Goal: Leave review/rating: Share an evaluation or opinion about a product, service, or content

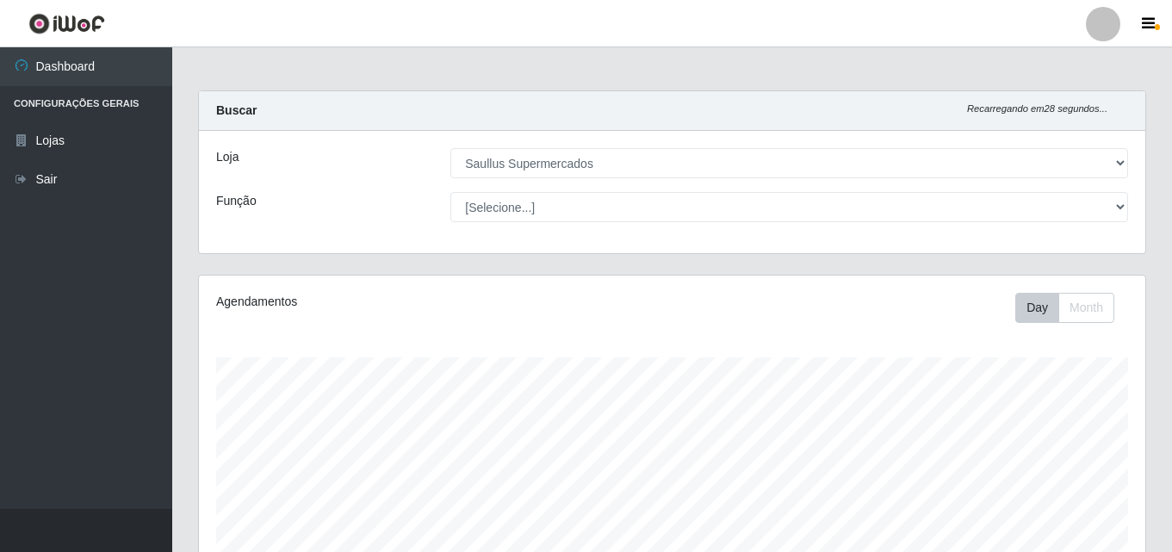
select select "423"
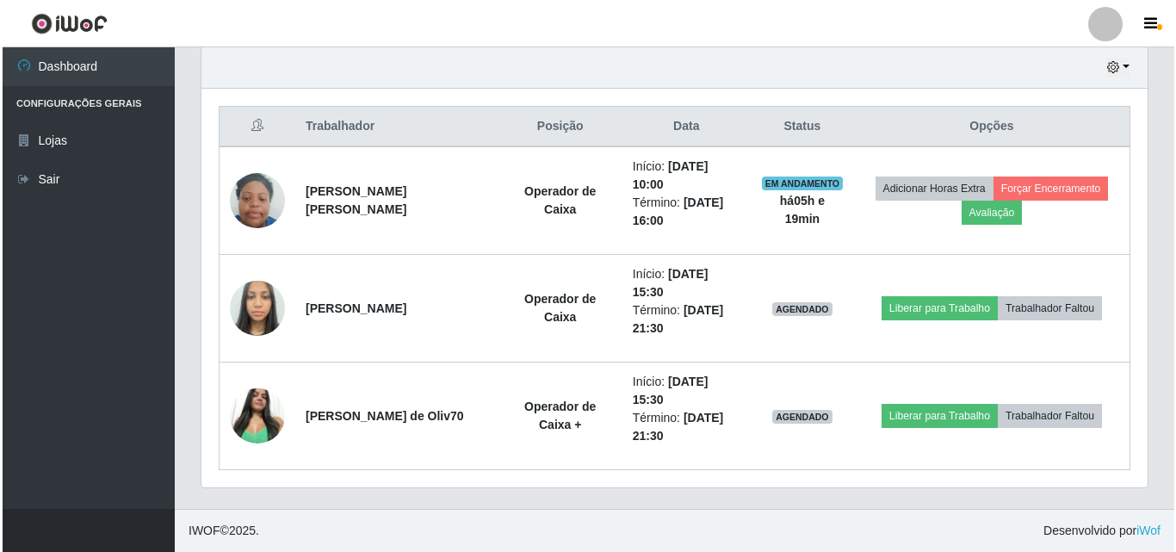
scroll to position [357, 946]
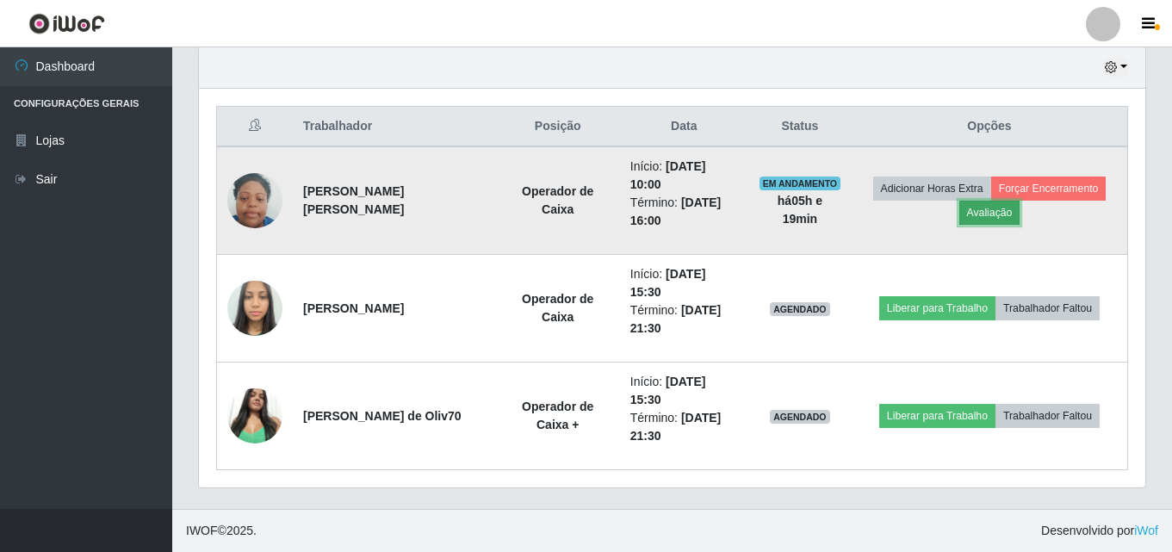
click at [994, 210] on button "Avaliação" at bounding box center [989, 213] width 61 height 24
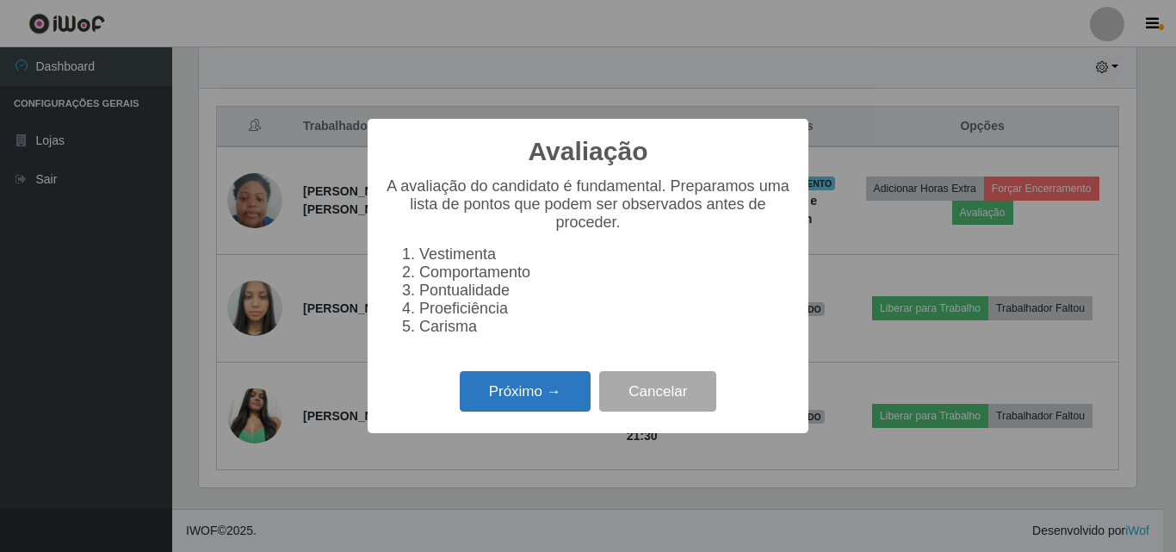
click at [561, 406] on button "Próximo →" at bounding box center [525, 391] width 131 height 40
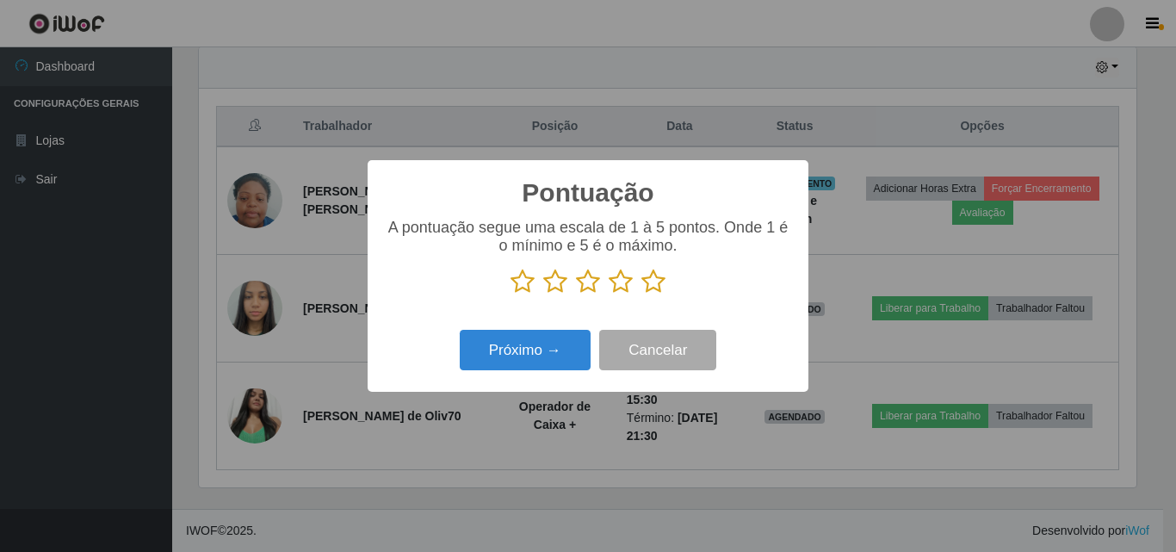
click at [651, 283] on icon at bounding box center [654, 282] width 24 height 26
click at [642, 294] on input "radio" at bounding box center [642, 294] width 0 height 0
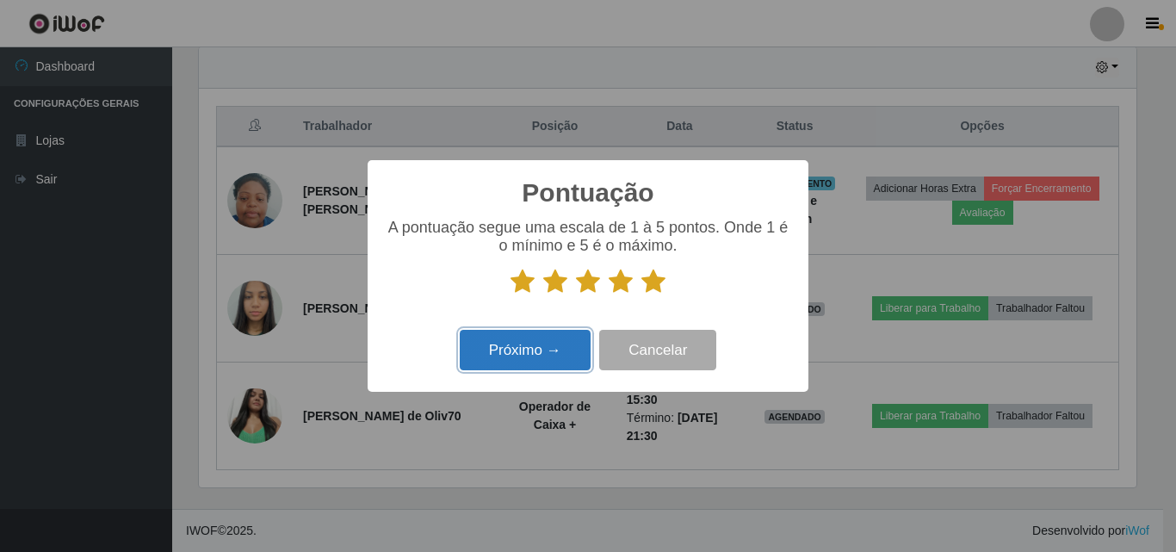
click at [563, 353] on button "Próximo →" at bounding box center [525, 350] width 131 height 40
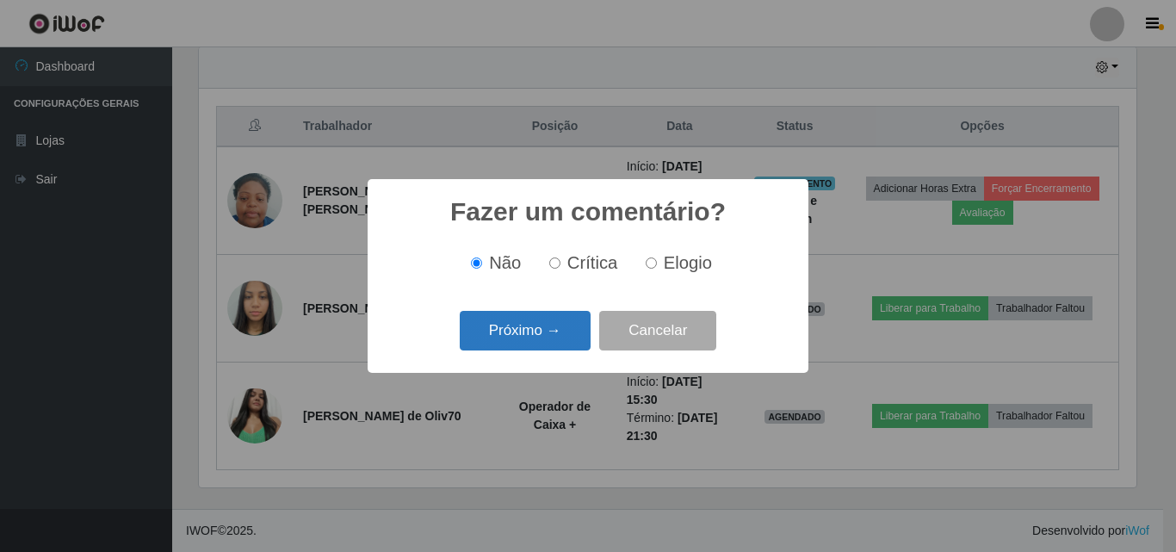
click at [561, 349] on button "Próximo →" at bounding box center [525, 331] width 131 height 40
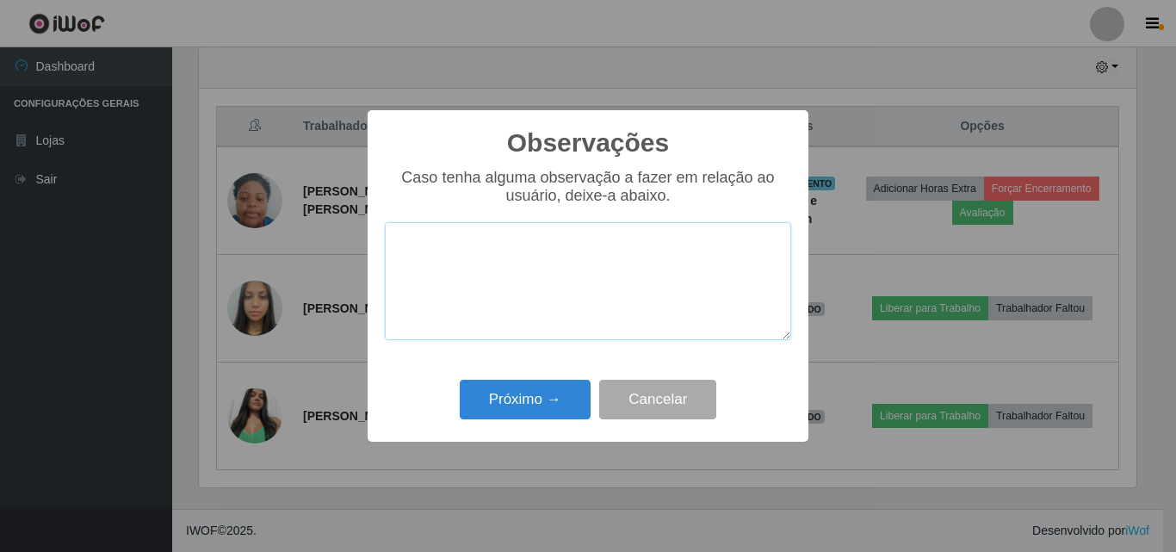
click at [558, 304] on textarea at bounding box center [588, 281] width 406 height 118
type textarea "o"
type textarea "otima profissional"
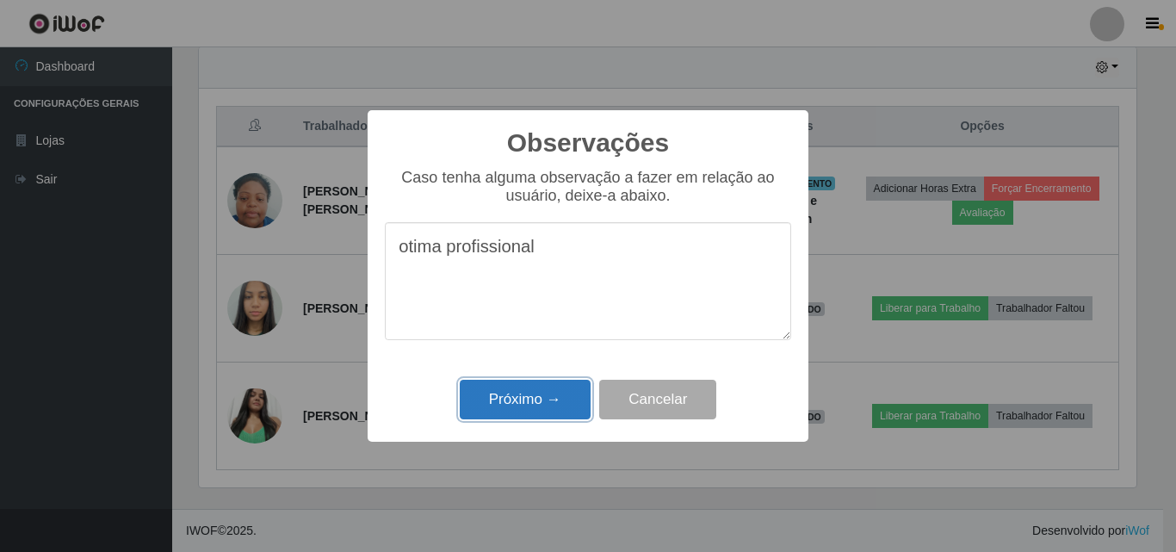
click at [525, 397] on button "Próximo →" at bounding box center [525, 400] width 131 height 40
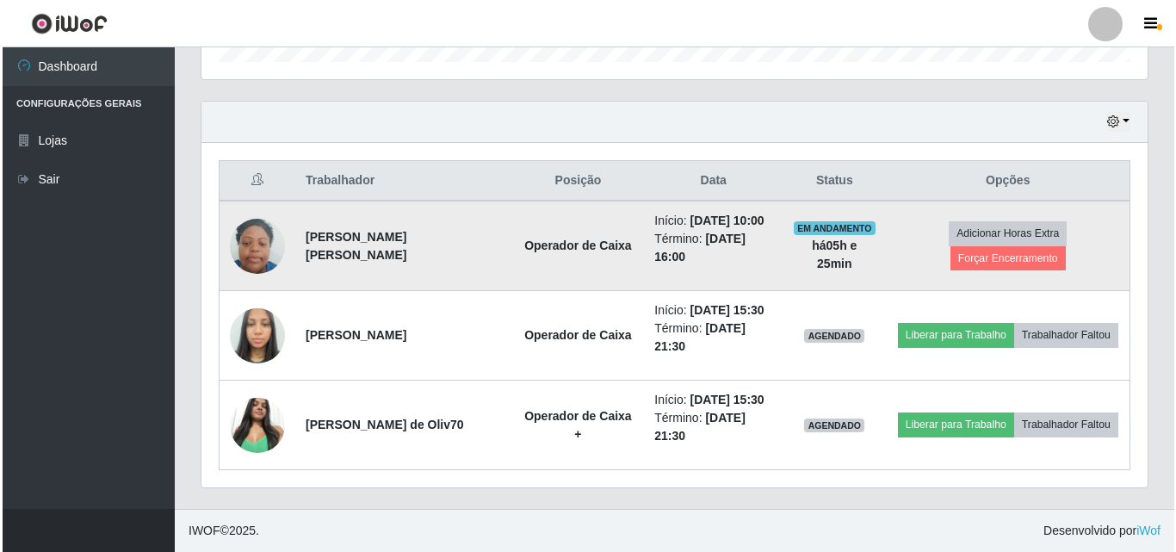
scroll to position [554, 0]
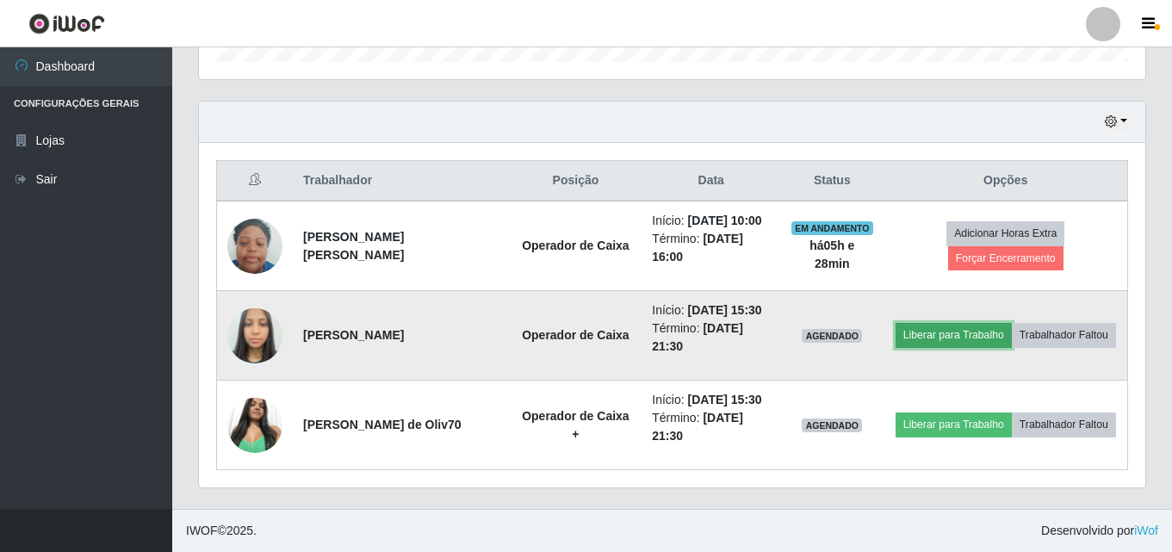
click at [940, 333] on button "Liberar para Trabalho" at bounding box center [954, 335] width 116 height 24
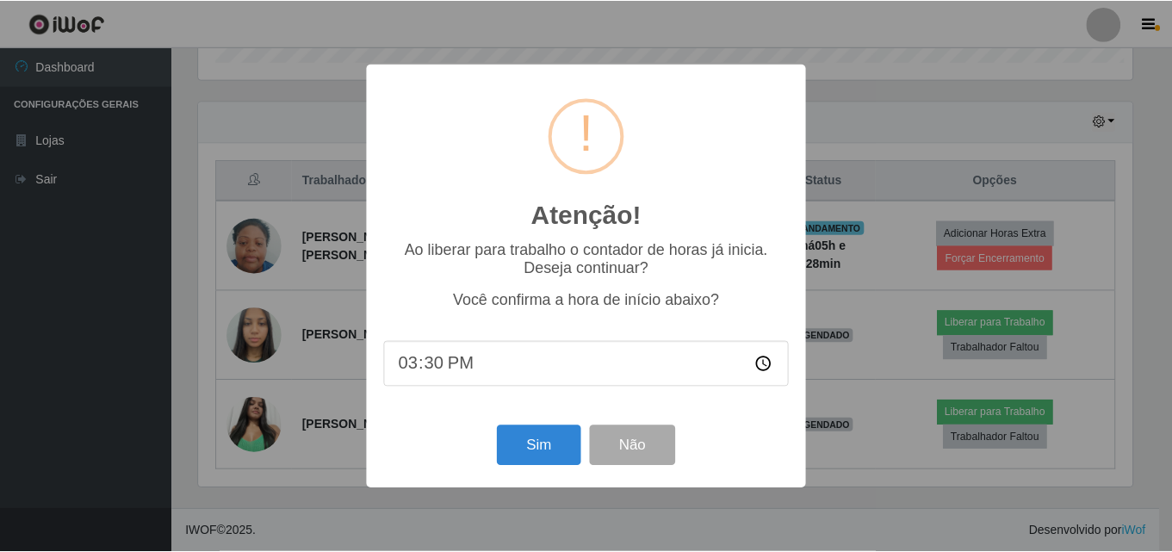
scroll to position [357, 938]
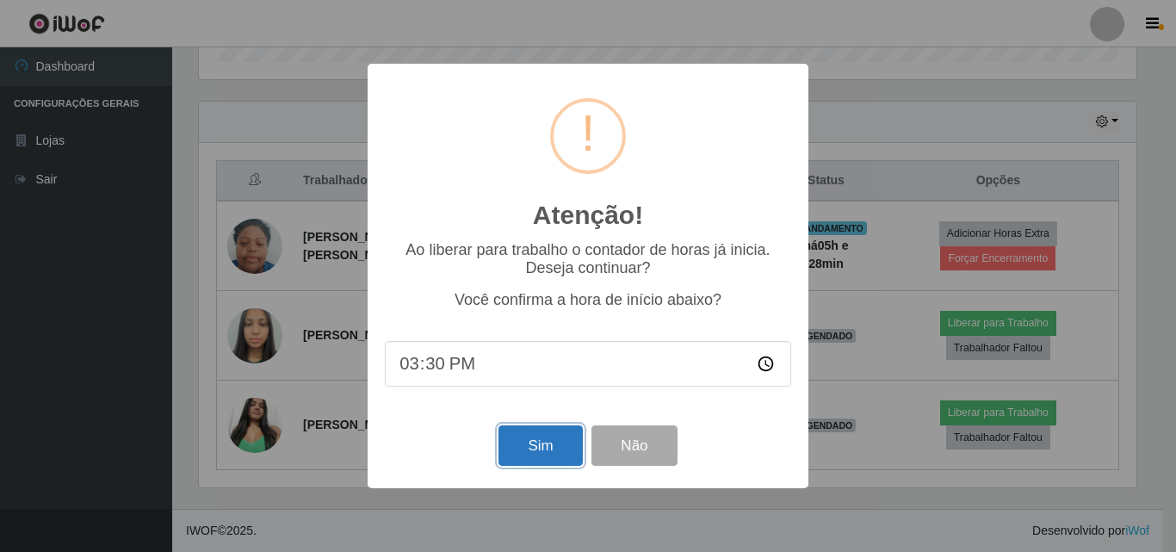
click at [556, 448] on button "Sim" at bounding box center [541, 445] width 84 height 40
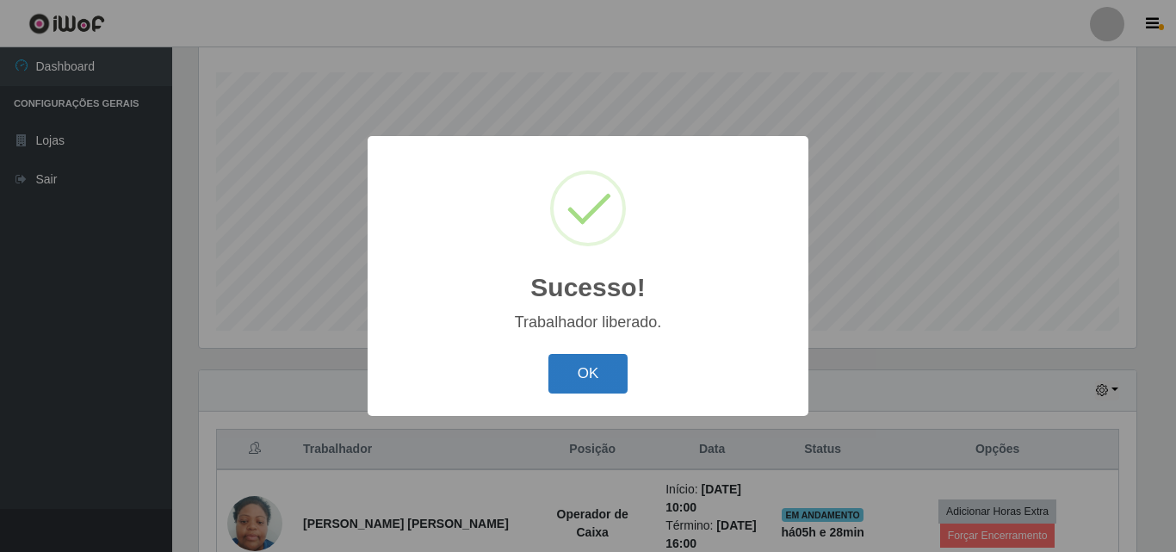
click at [606, 368] on button "OK" at bounding box center [589, 374] width 80 height 40
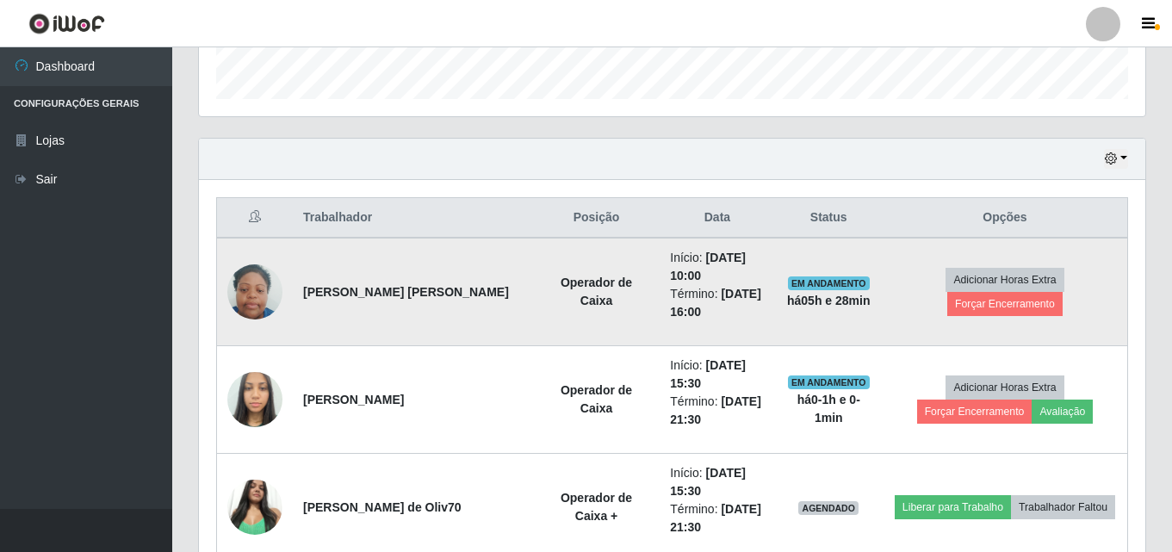
scroll to position [543, 0]
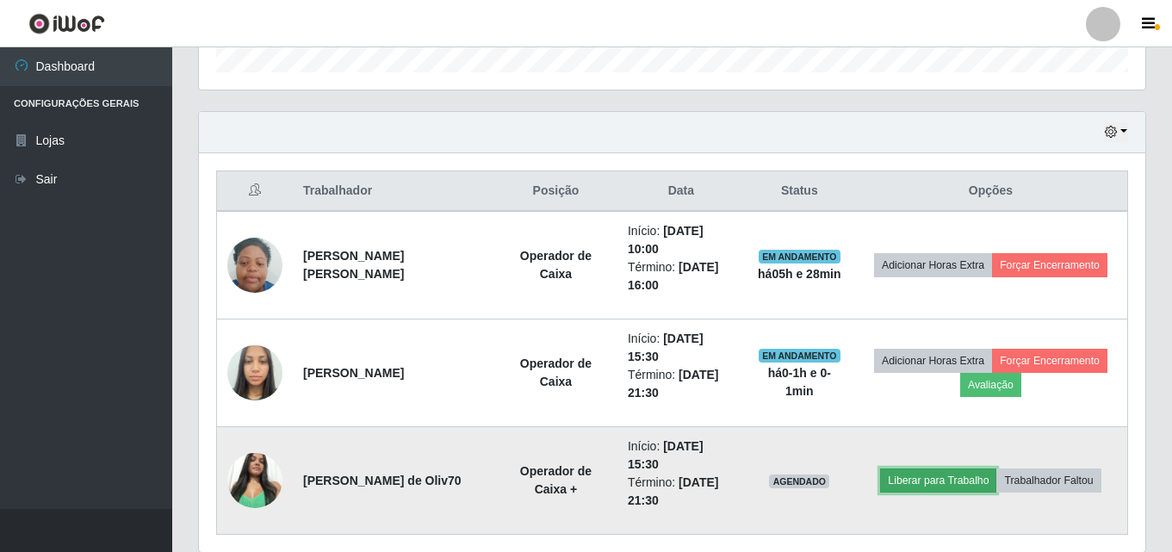
click at [916, 474] on button "Liberar para Trabalho" at bounding box center [938, 480] width 116 height 24
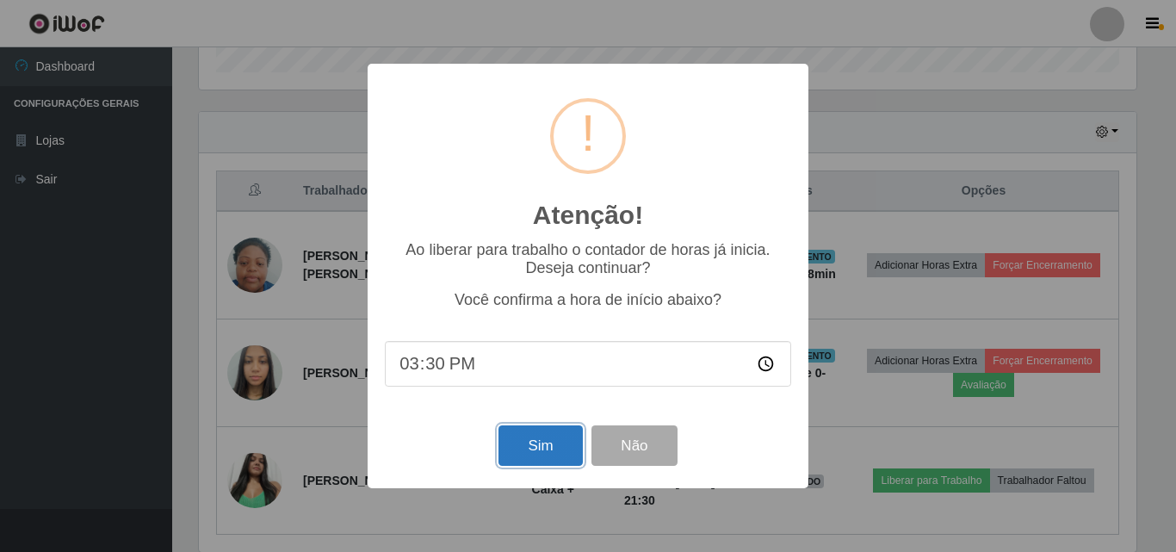
click at [556, 445] on button "Sim" at bounding box center [541, 445] width 84 height 40
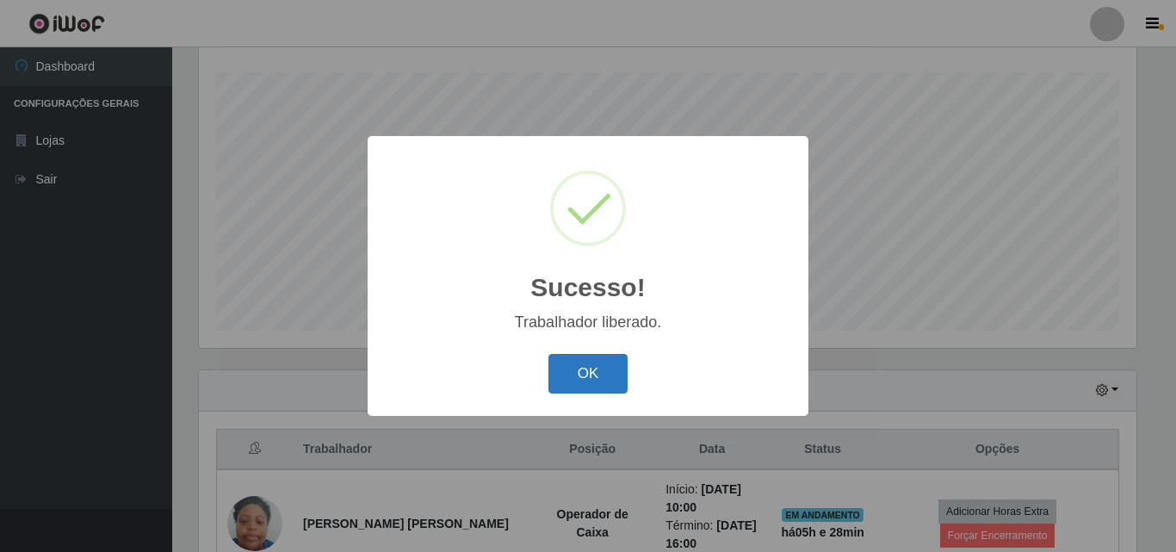
click at [573, 380] on button "OK" at bounding box center [589, 374] width 80 height 40
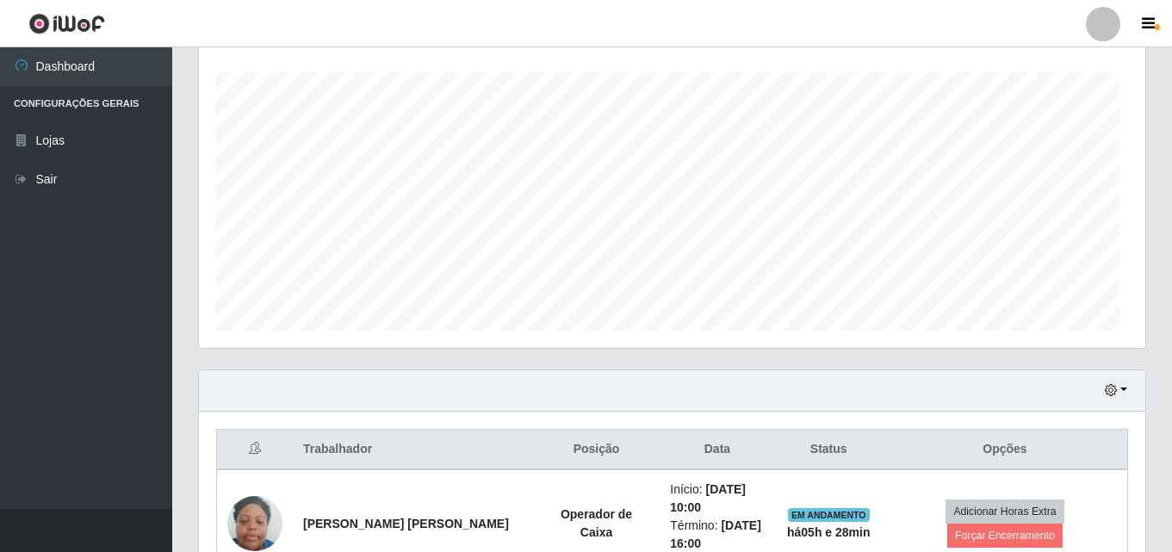
scroll to position [357, 946]
